Goal: Task Accomplishment & Management: Manage account settings

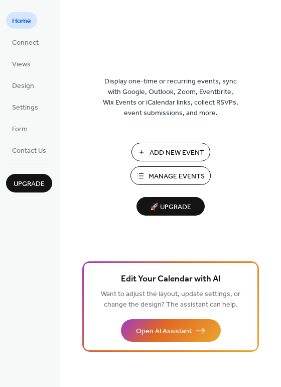
click at [155, 178] on span "Manage Events" at bounding box center [177, 176] width 56 height 11
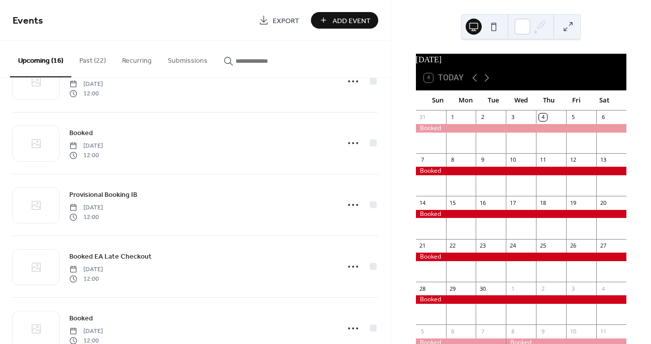
scroll to position [355, 0]
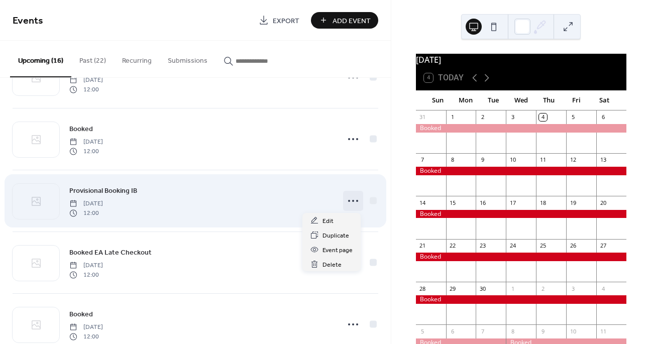
click at [348, 200] on icon at bounding box center [353, 201] width 16 height 16
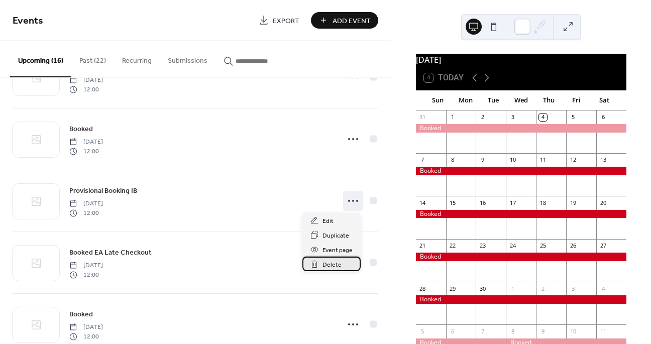
click at [341, 267] on div "Delete" at bounding box center [331, 264] width 58 height 15
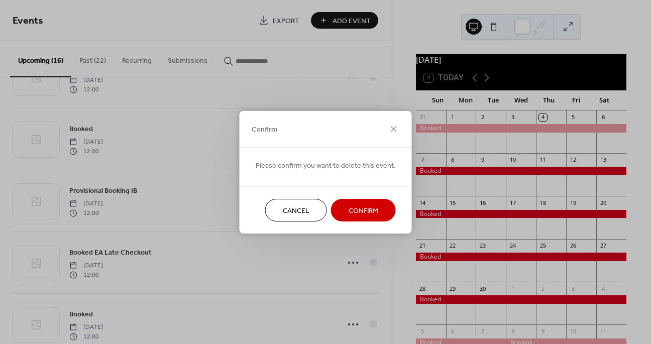
click at [359, 214] on span "Confirm" at bounding box center [364, 210] width 30 height 11
